Goal: Task Accomplishment & Management: Use online tool/utility

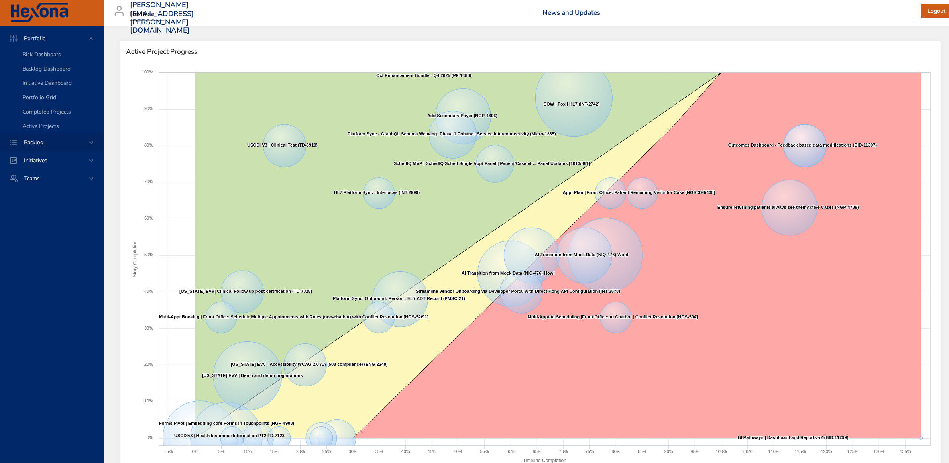
click at [92, 143] on icon at bounding box center [91, 143] width 8 height 8
click at [61, 73] on span "Backlog Details" at bounding box center [41, 73] width 38 height 8
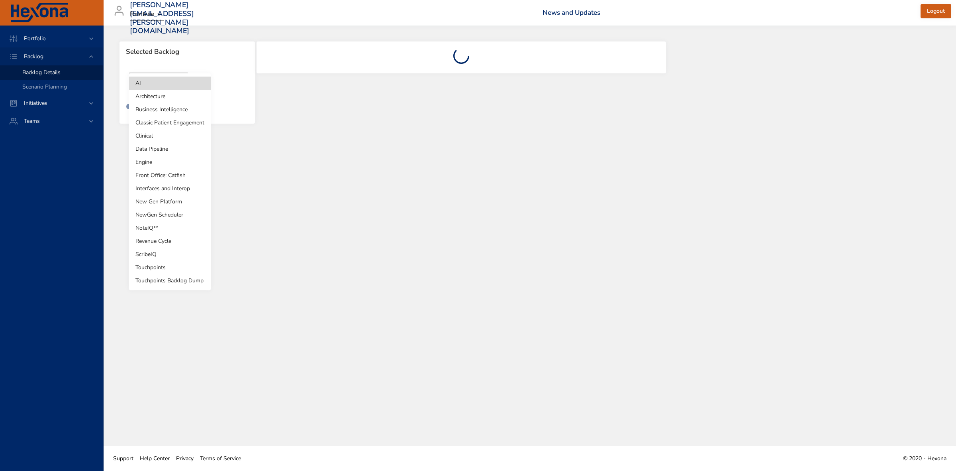
click at [182, 82] on body "Portfolio Backlog Backlog Details Scenario Planning Initiatives Teams [PERSON_N…" at bounding box center [478, 235] width 956 height 471
click at [178, 237] on li "Revenue Cycle" at bounding box center [170, 240] width 82 height 13
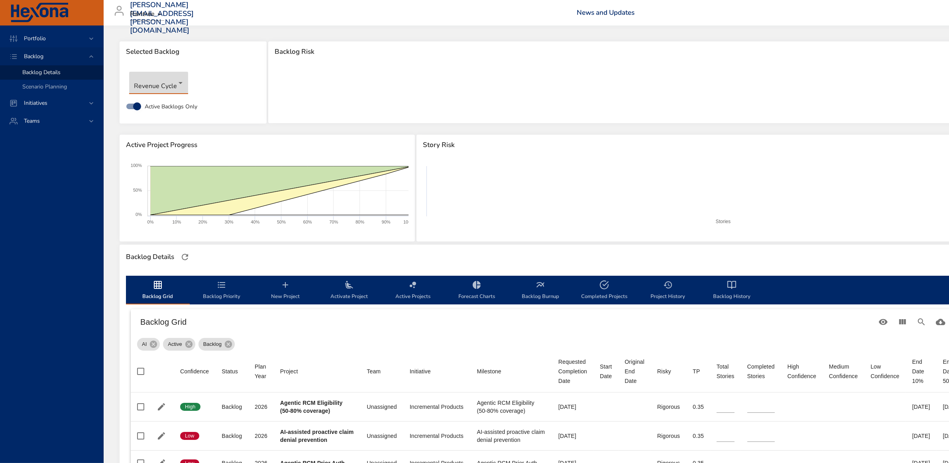
scroll to position [50, 0]
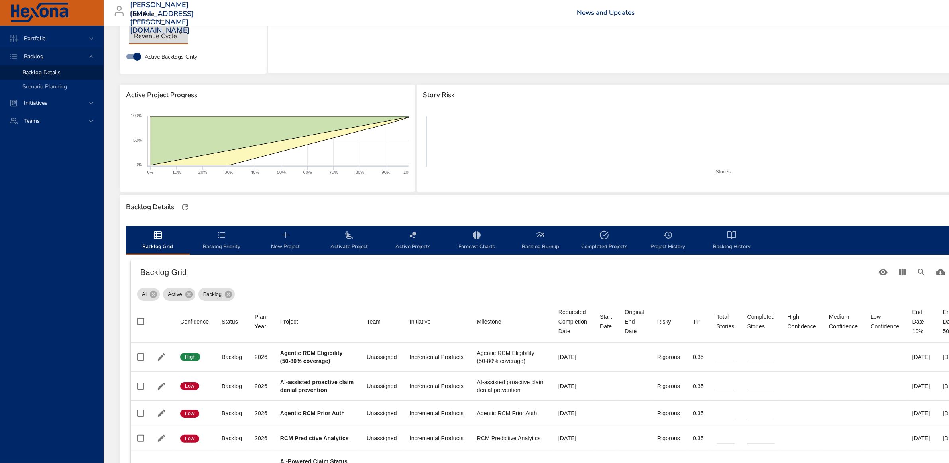
type input "*"
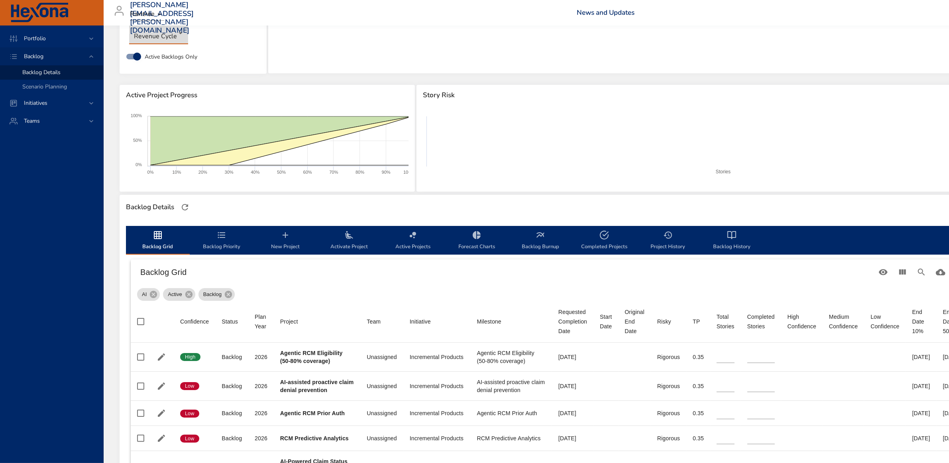
type input "*"
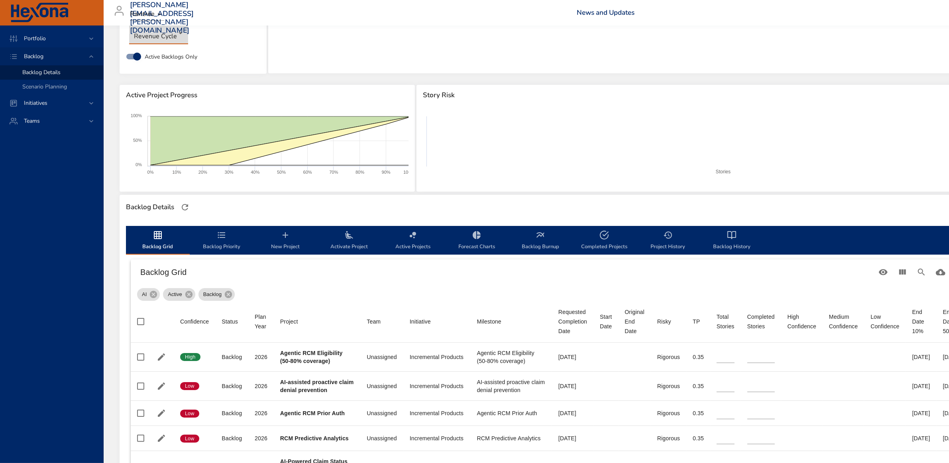
type input "*"
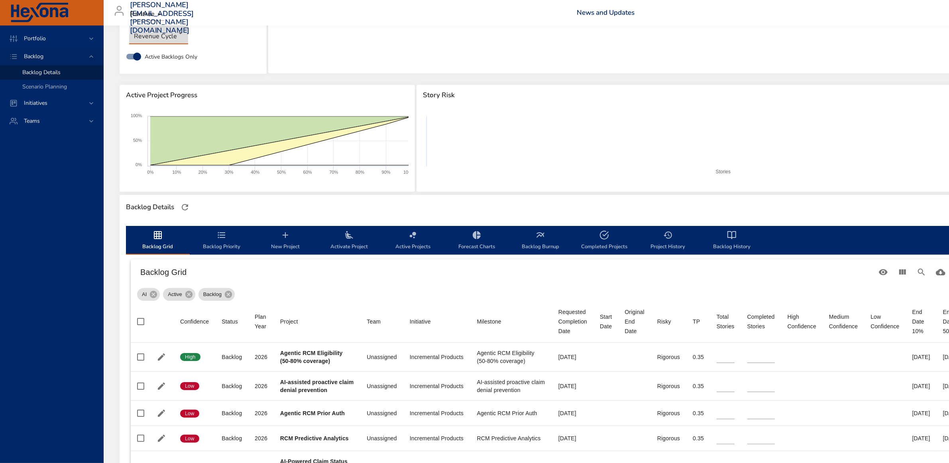
type input "*"
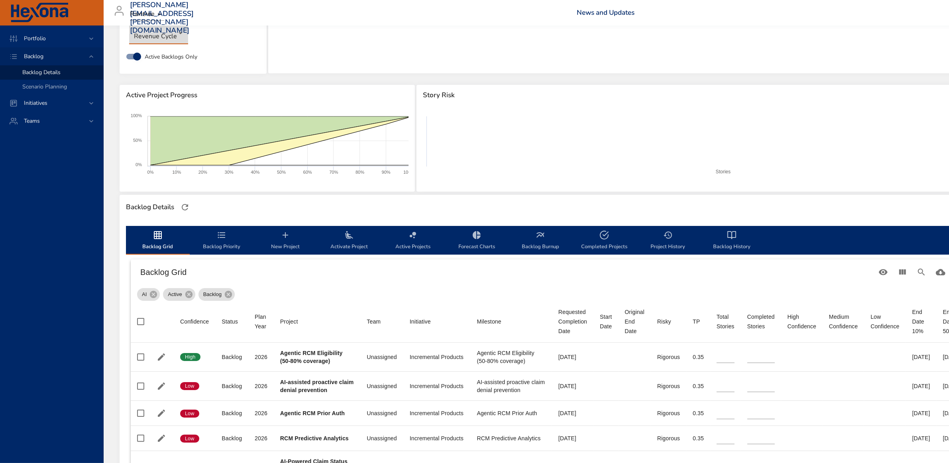
type input "*"
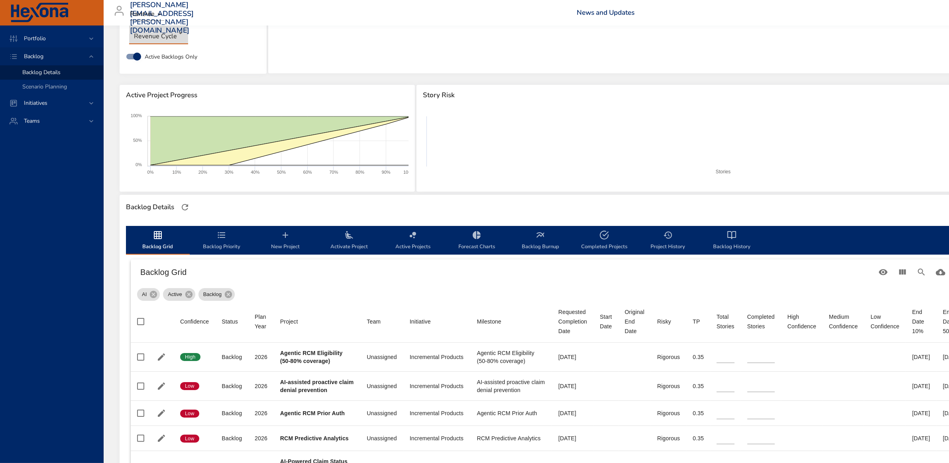
type input "*"
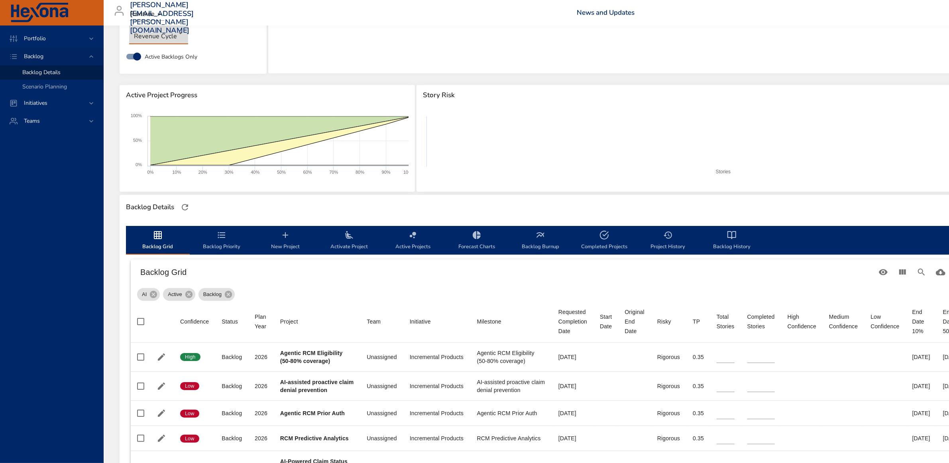
type input "*"
type input "**"
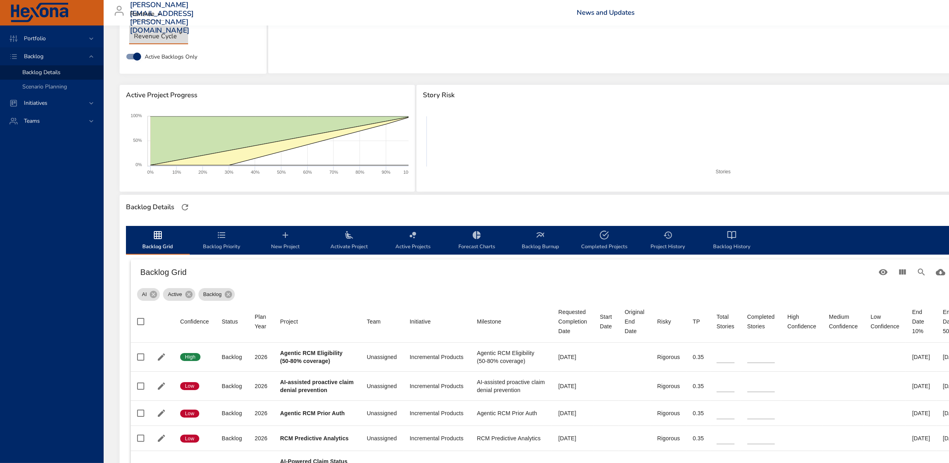
type input "*"
type input "**"
type input "*"
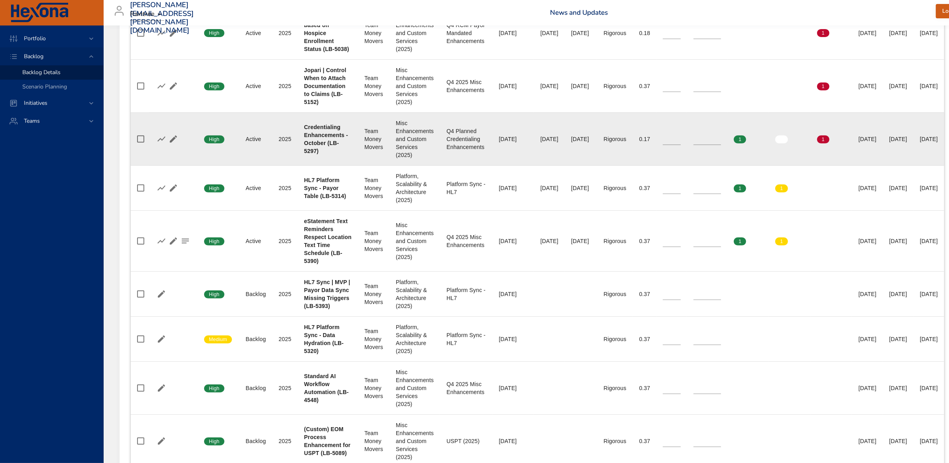
scroll to position [448, 0]
